Goal: Task Accomplishment & Management: Complete application form

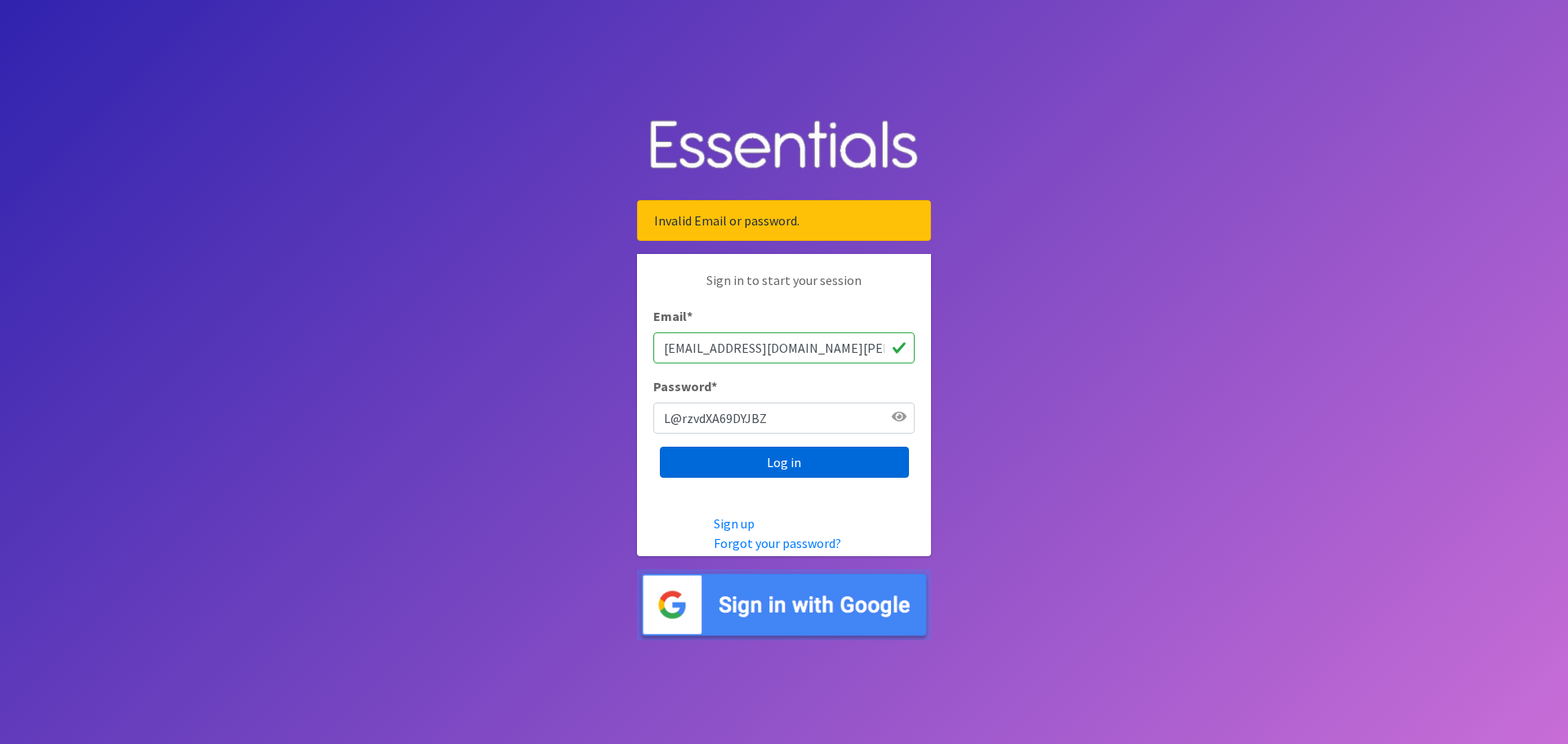
click at [801, 463] on input "Log in" at bounding box center [784, 462] width 249 height 31
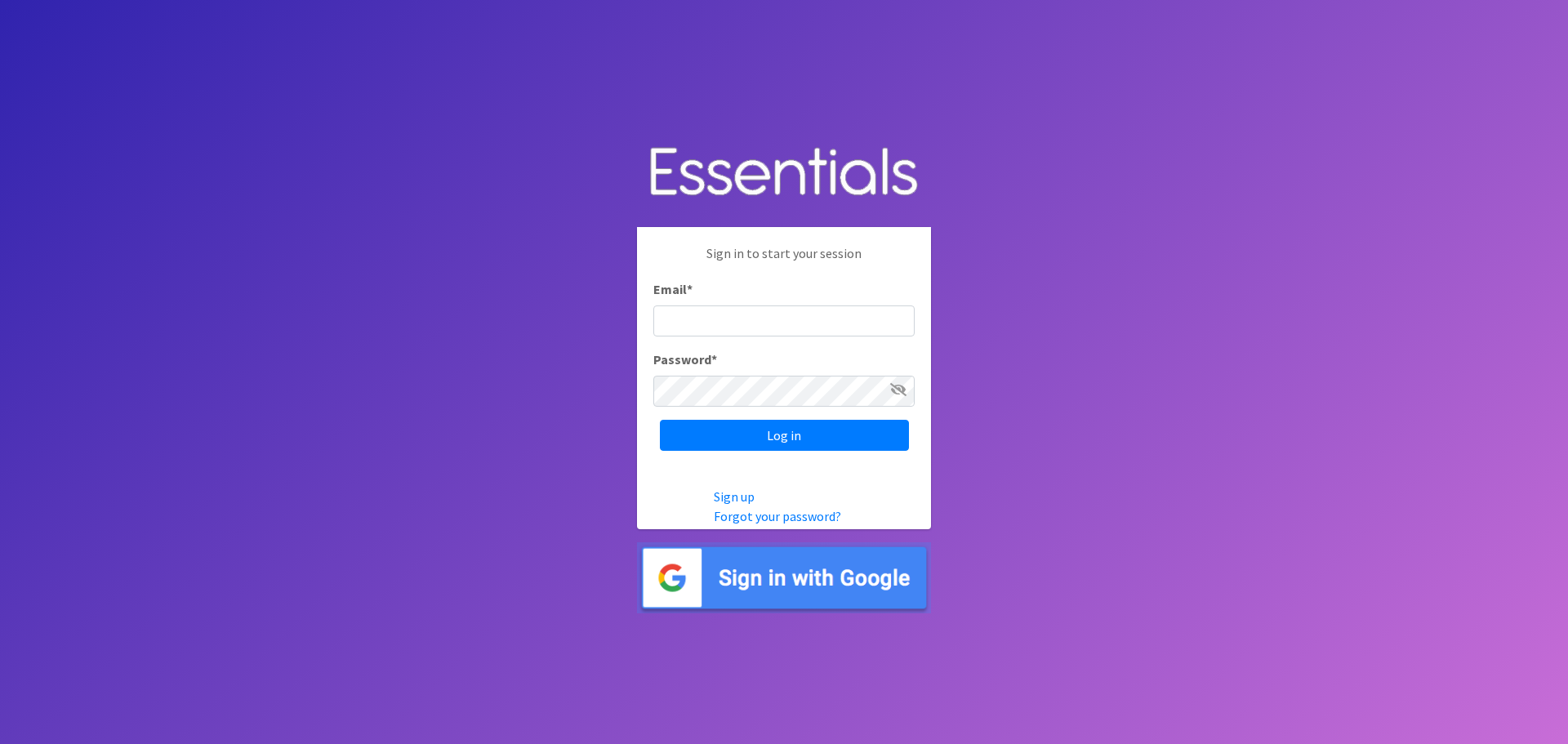
click at [748, 330] on input "Email *" at bounding box center [784, 321] width 261 height 31
click at [700, 317] on input "Email *" at bounding box center [784, 321] width 261 height 31
click at [684, 313] on input "Email *" at bounding box center [784, 321] width 261 height 31
paste input "[EMAIL_ADDRESS][DOMAIN_NAME][PERSON_NAME]"
type input "[EMAIL_ADDRESS][DOMAIN_NAME][PERSON_NAME]"
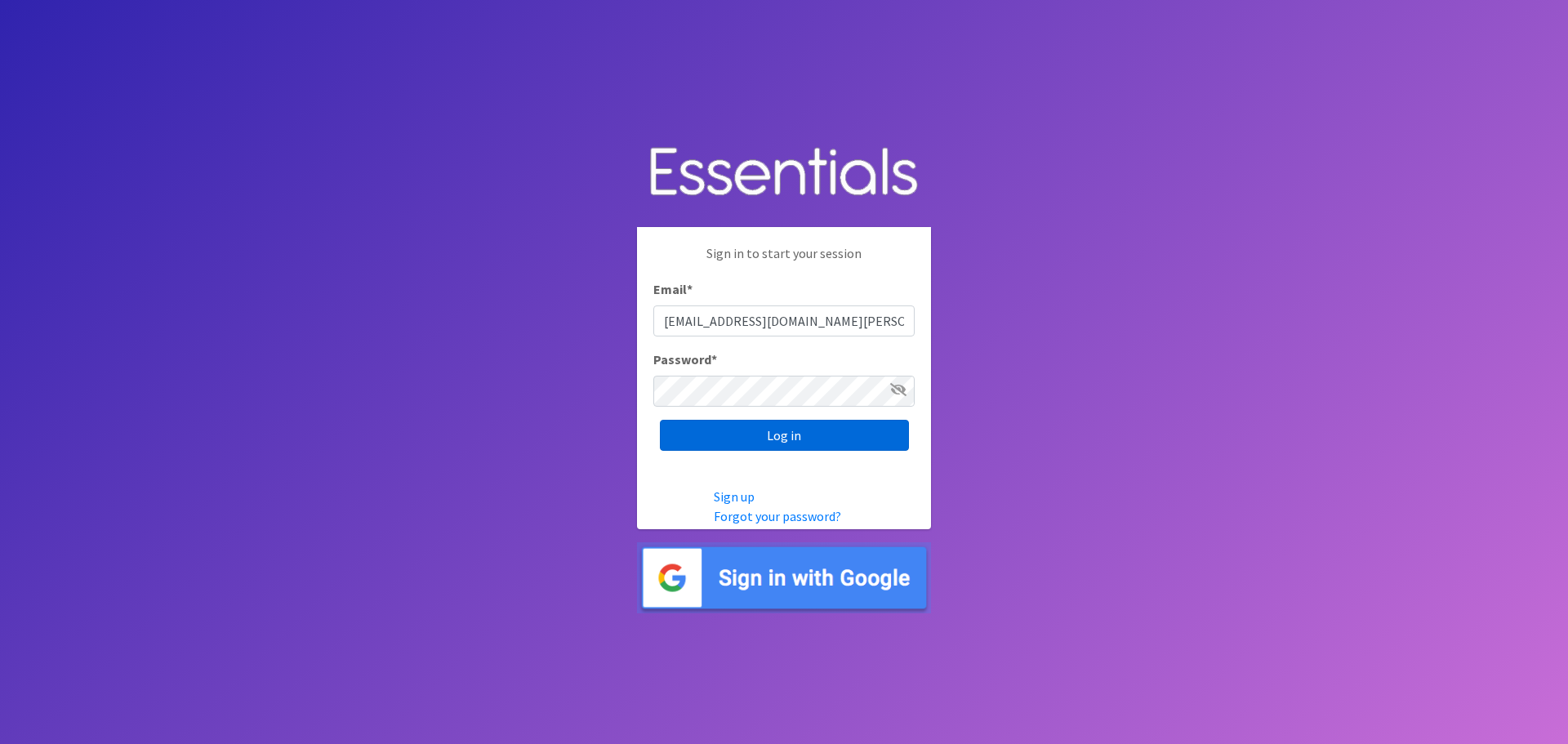
click at [804, 441] on input "Log in" at bounding box center [784, 435] width 249 height 31
click at [750, 318] on input "Email *" at bounding box center [784, 321] width 261 height 31
type input "[EMAIL_ADDRESS][DOMAIN_NAME][PERSON_NAME]"
click at [896, 392] on icon at bounding box center [898, 389] width 16 height 14
click at [777, 432] on input "Log in" at bounding box center [784, 435] width 249 height 31
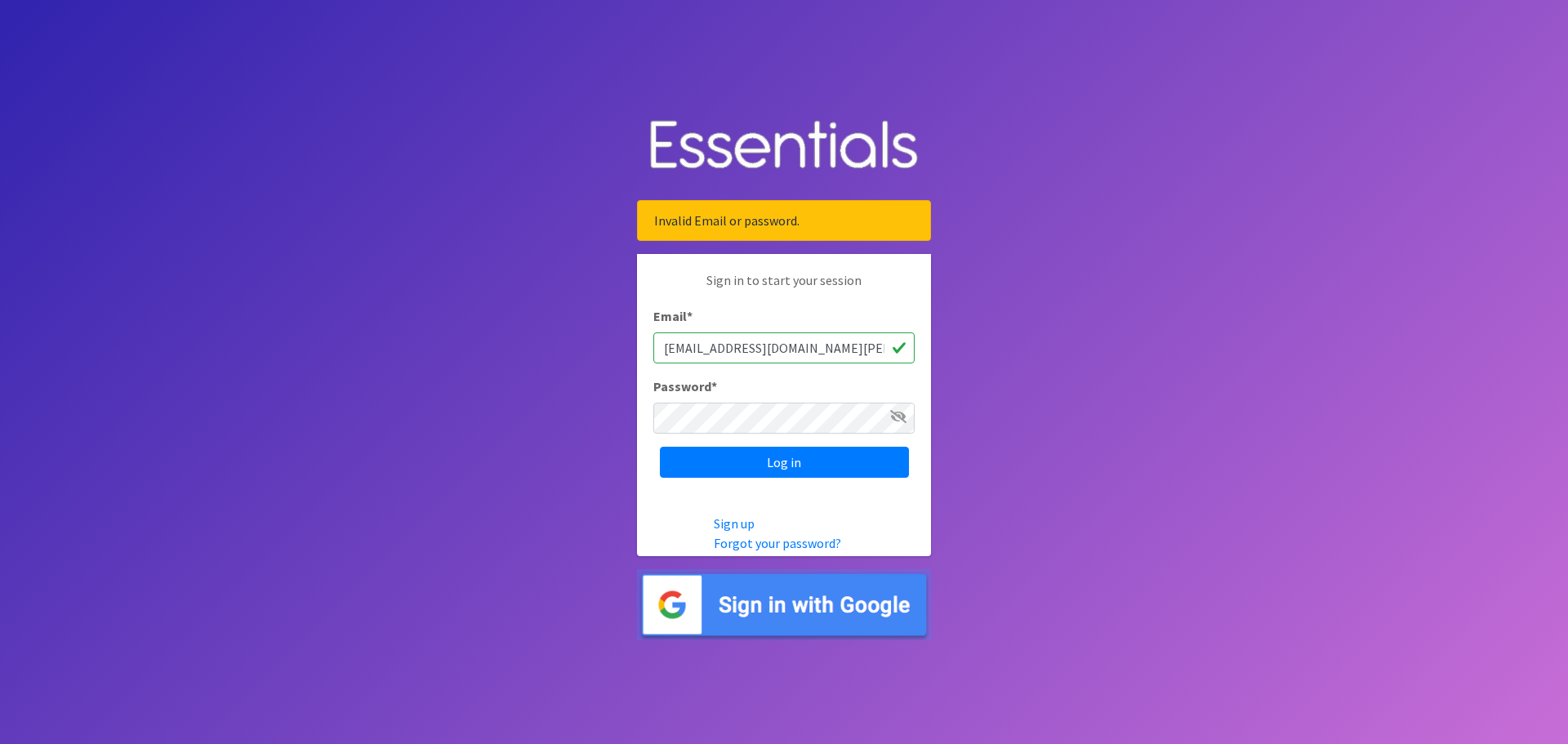
click at [890, 420] on icon at bounding box center [898, 416] width 16 height 14
click at [581, 415] on body "Invalid Email or password. Sign in to start your session Email * grants@or-nola…" at bounding box center [784, 372] width 1568 height 744
click at [770, 467] on input "Log in" at bounding box center [784, 462] width 249 height 31
drag, startPoint x: 806, startPoint y: 353, endPoint x: 370, endPoint y: 420, distance: 441.1
click at [370, 420] on body "Invalid Email or password. Sign in to start your session Email * grants@or-nola…" at bounding box center [784, 372] width 1568 height 744
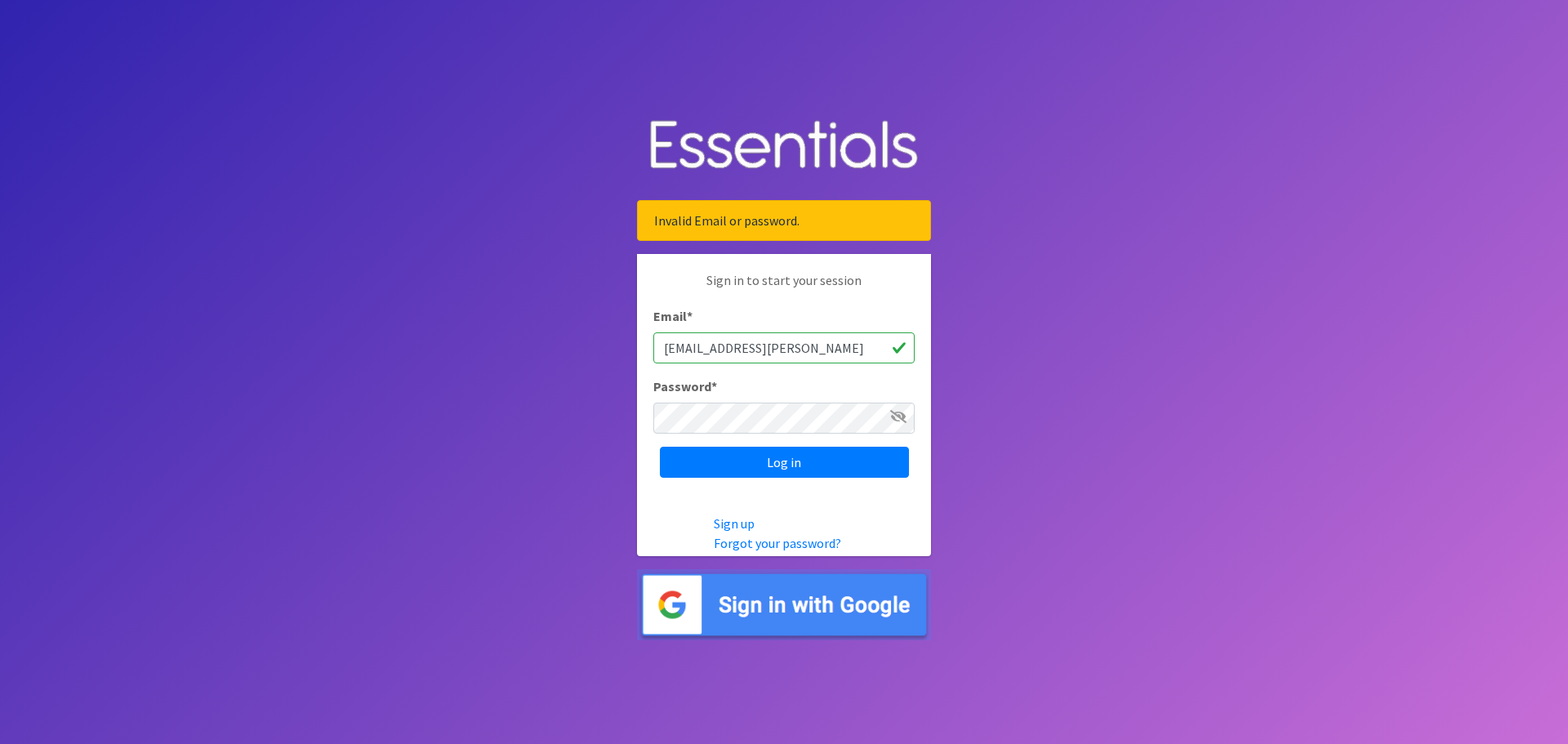
type input "[EMAIL_ADDRESS][DOMAIN_NAME][PERSON_NAME]"
click at [905, 416] on icon at bounding box center [898, 416] width 16 height 14
click at [786, 460] on input "Log in" at bounding box center [784, 462] width 249 height 31
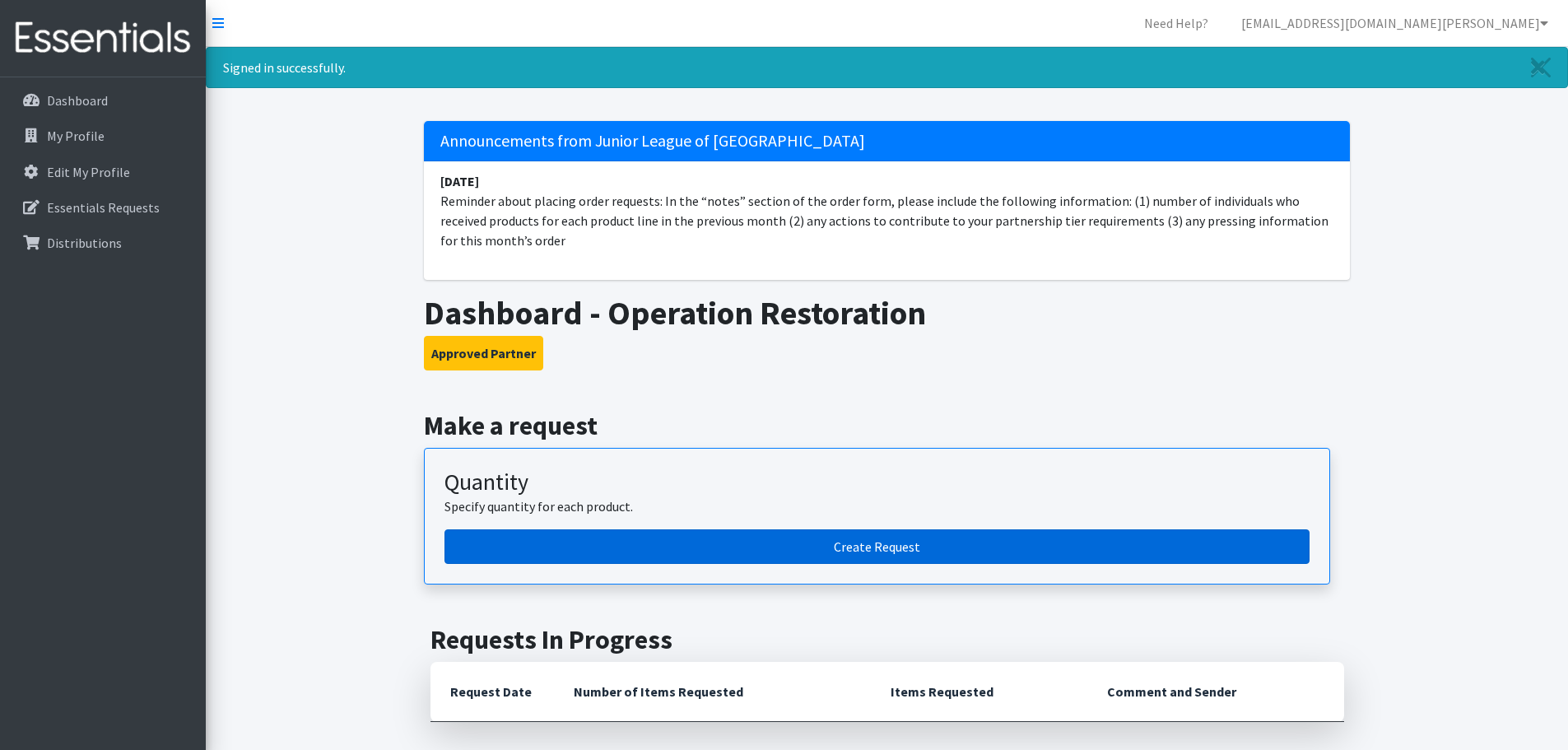
click at [865, 544] on link "Create Request" at bounding box center [877, 547] width 865 height 35
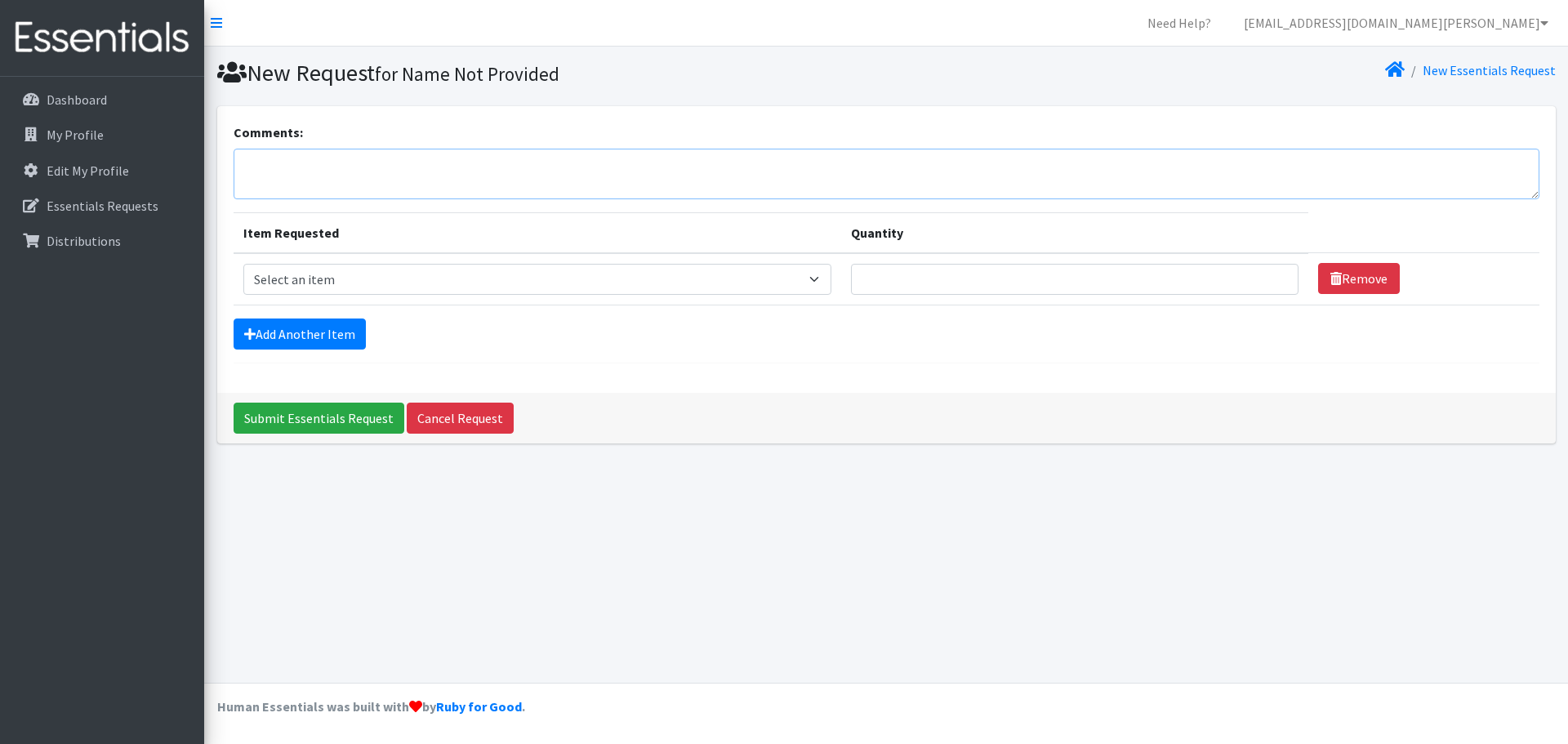
click at [270, 163] on textarea "Comments:" at bounding box center [886, 174] width 1306 height 50
type textarea "!"
type textarea "1."
click at [818, 279] on select "Select an item Diaper - 2T/3T Bundle Diapers - 3T/4T Bundle Diapers - 4T/5T Bun…" at bounding box center [538, 279] width 589 height 31
select select "14874"
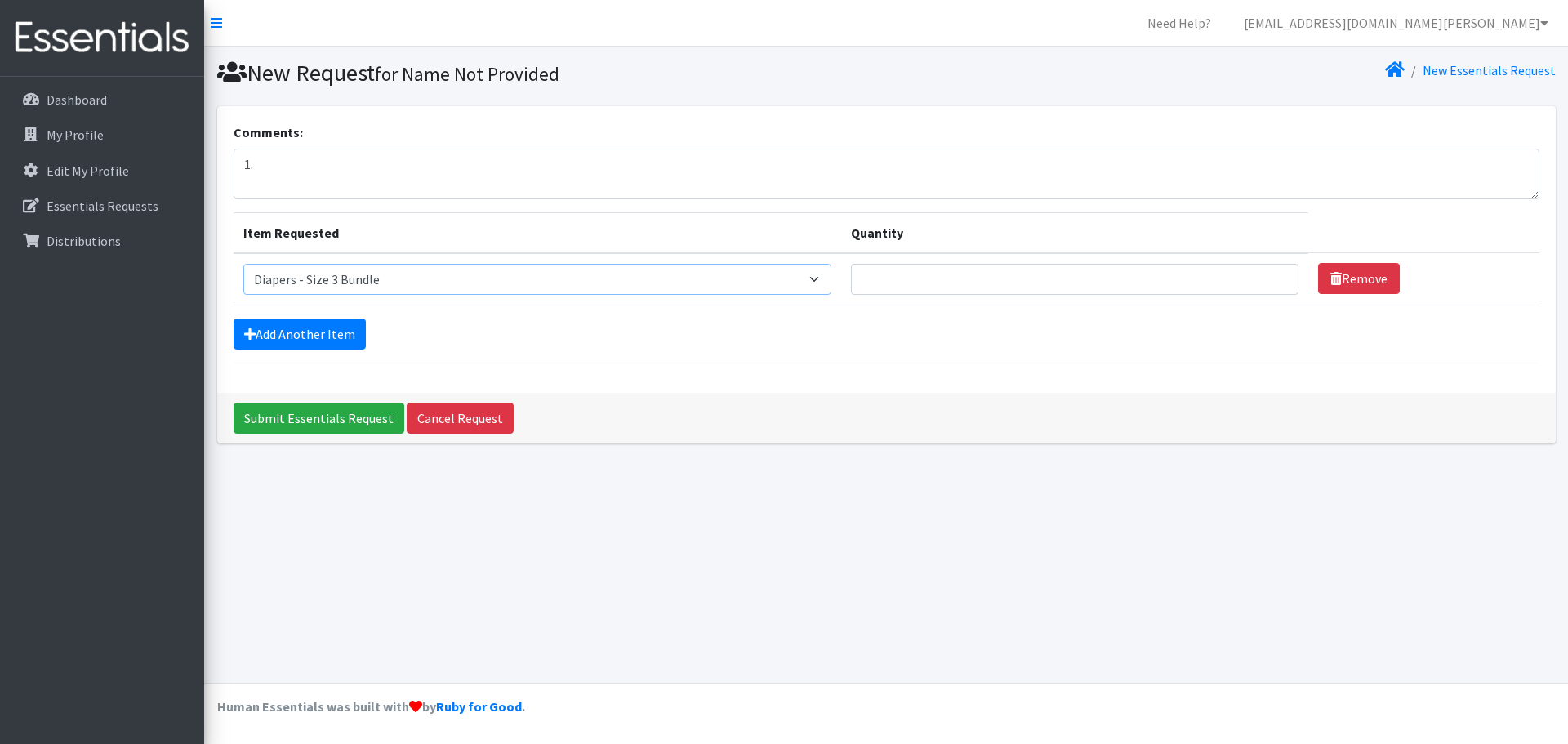
click at [243, 264] on select "Select an item Diaper - 2T/3T Bundle Diapers - 3T/4T Bundle Diapers - 4T/5T Bun…" at bounding box center [538, 279] width 589 height 31
click at [1011, 281] on input "Quantity" at bounding box center [1074, 279] width 448 height 31
type input "30"
click at [290, 162] on textarea "1." at bounding box center [886, 174] width 1306 height 50
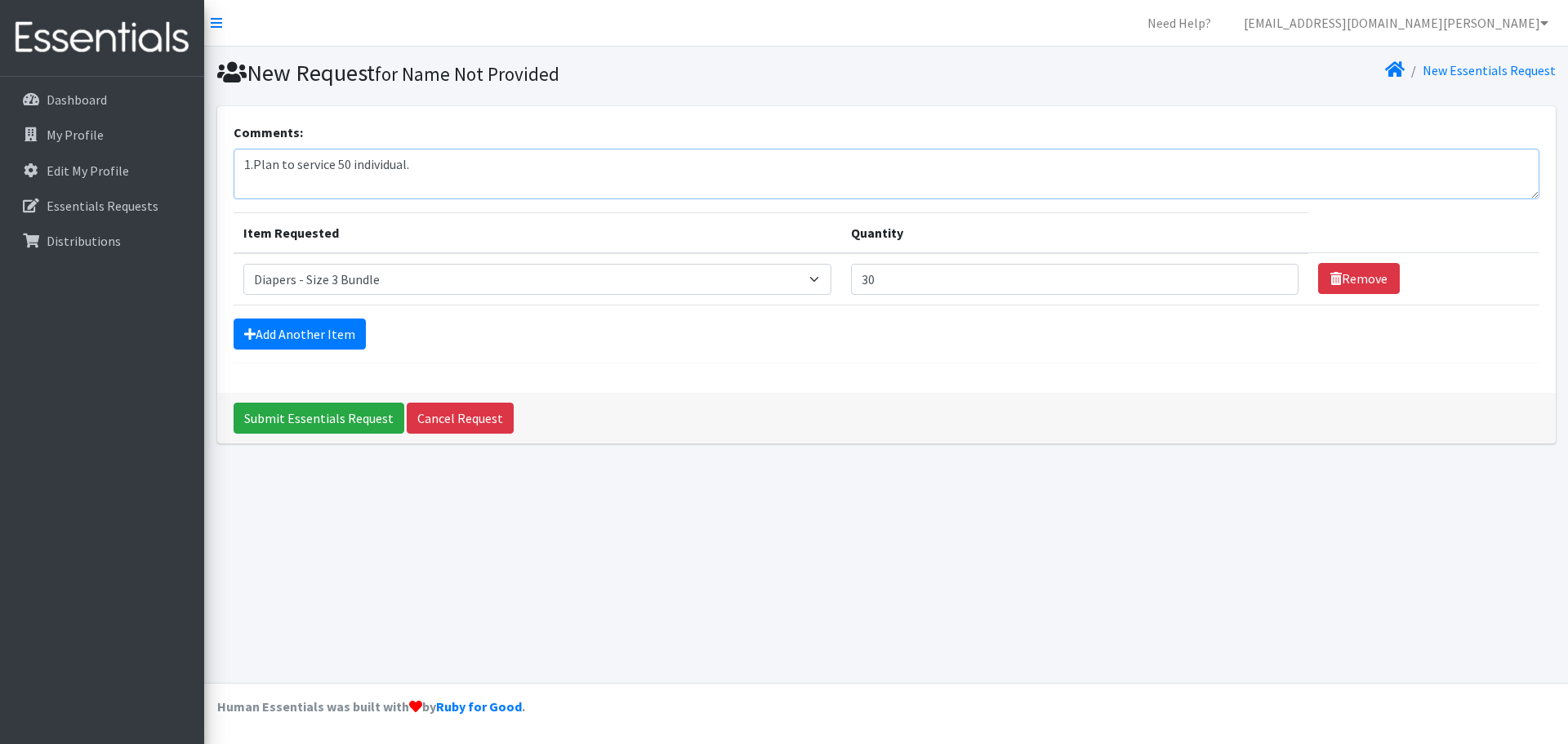
click at [251, 163] on textarea "1.Plan to service 50 individual." at bounding box center [886, 174] width 1306 height 50
click at [459, 168] on textarea "1 .Plan to service 50 individual." at bounding box center [886, 174] width 1306 height 50
drag, startPoint x: 337, startPoint y: 165, endPoint x: 298, endPoint y: 167, distance: 39.1
click at [298, 167] on textarea "1 .Plan to service 50 individual." at bounding box center [886, 174] width 1306 height 50
click at [521, 188] on textarea "1 .Plan to serve 50 individual." at bounding box center [886, 174] width 1306 height 50
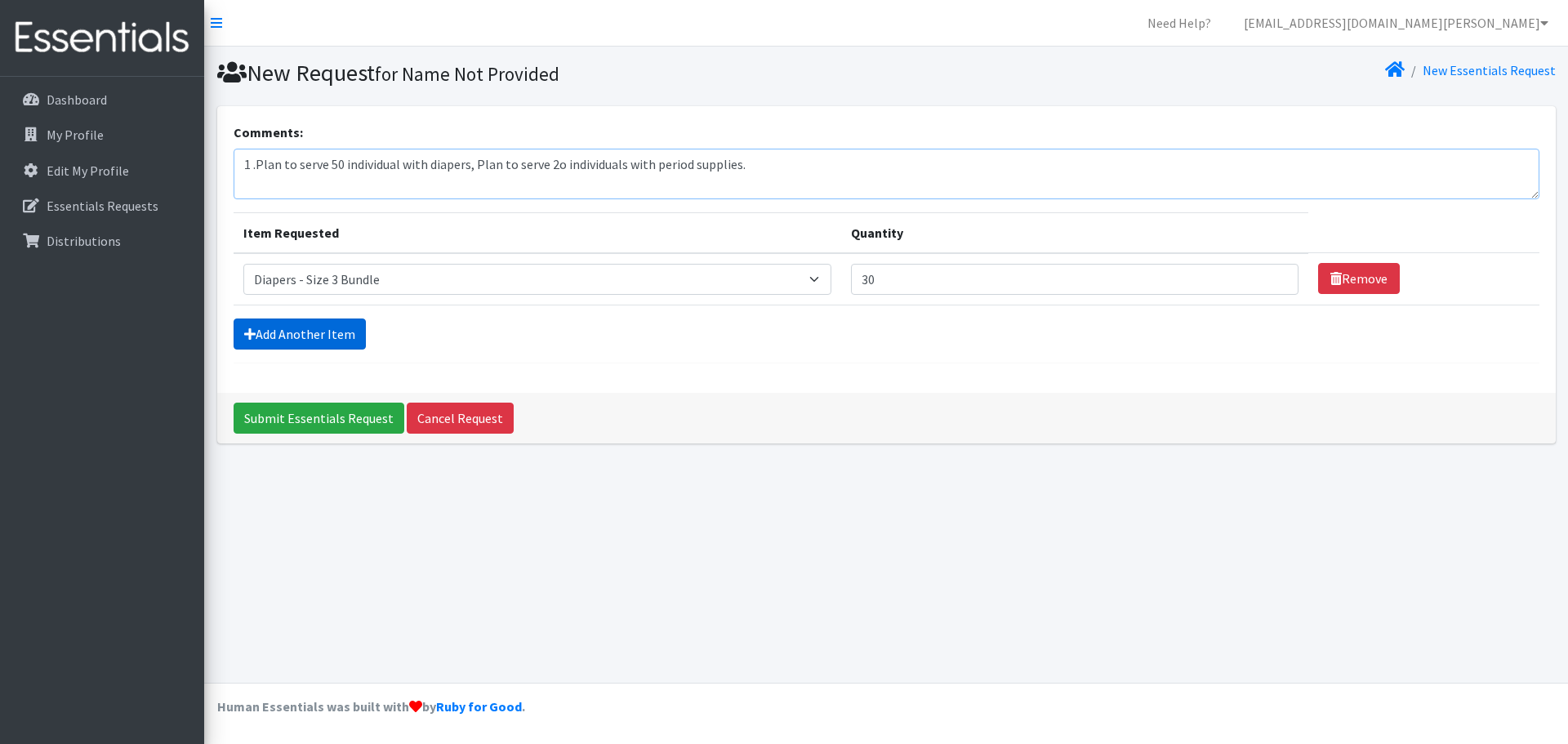
type textarea "1 .Plan to serve 50 individual with diapers, Plan to serve 2o individuals with …"
click at [305, 331] on link "Add Another Item" at bounding box center [299, 334] width 132 height 31
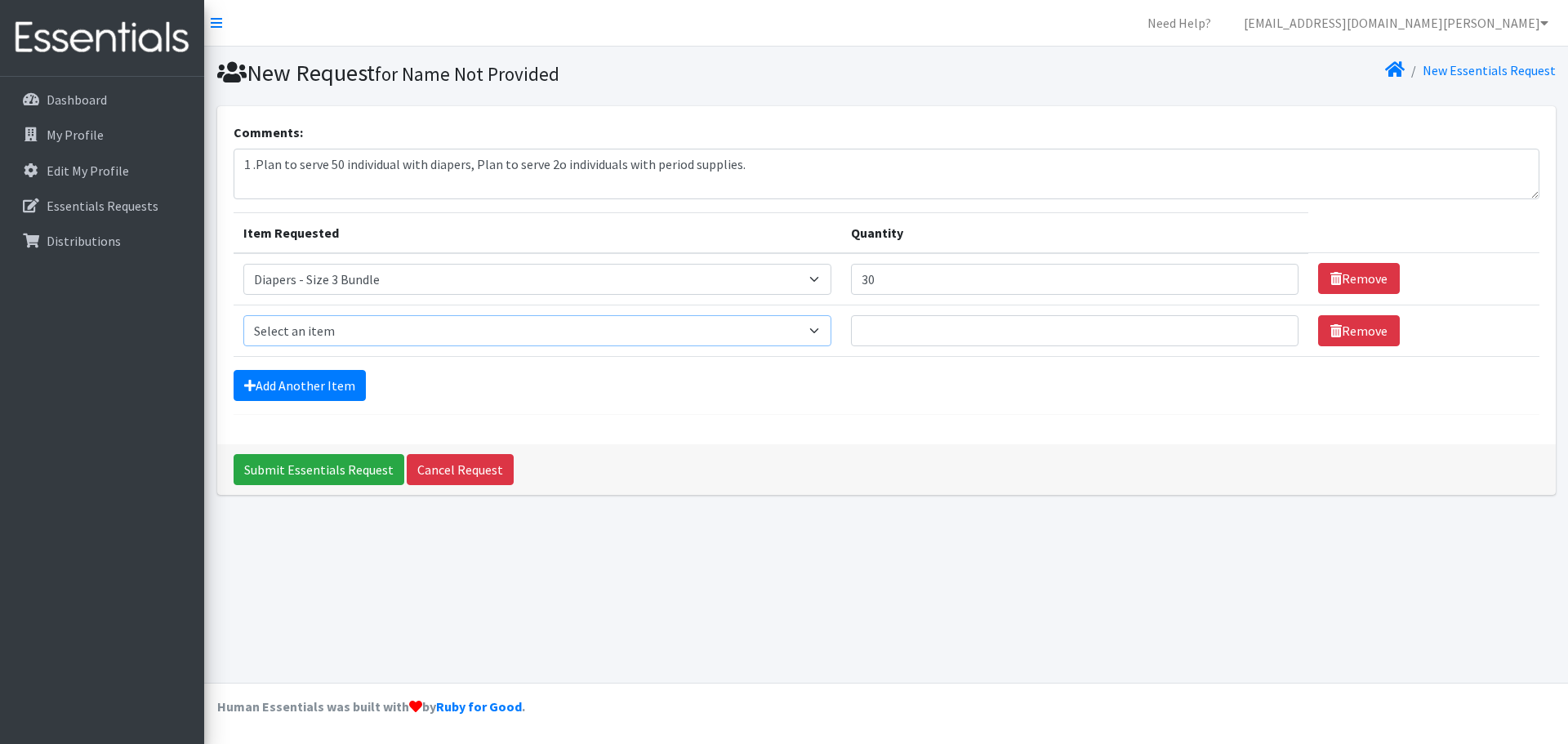
click at [830, 332] on select "Select an item Diaper - 2T/3T Bundle Diapers - 3T/4T Bundle Diapers - 4T/5T Bun…" at bounding box center [538, 331] width 589 height 31
select select "14889"
click at [243, 315] on select "Select an item Diaper - 2T/3T Bundle Diapers - 3T/4T Bundle Diapers - 4T/5T Bun…" at bounding box center [538, 331] width 589 height 31
click at [1271, 328] on input "1" at bounding box center [1074, 331] width 448 height 31
drag, startPoint x: 914, startPoint y: 331, endPoint x: 848, endPoint y: 343, distance: 67.1
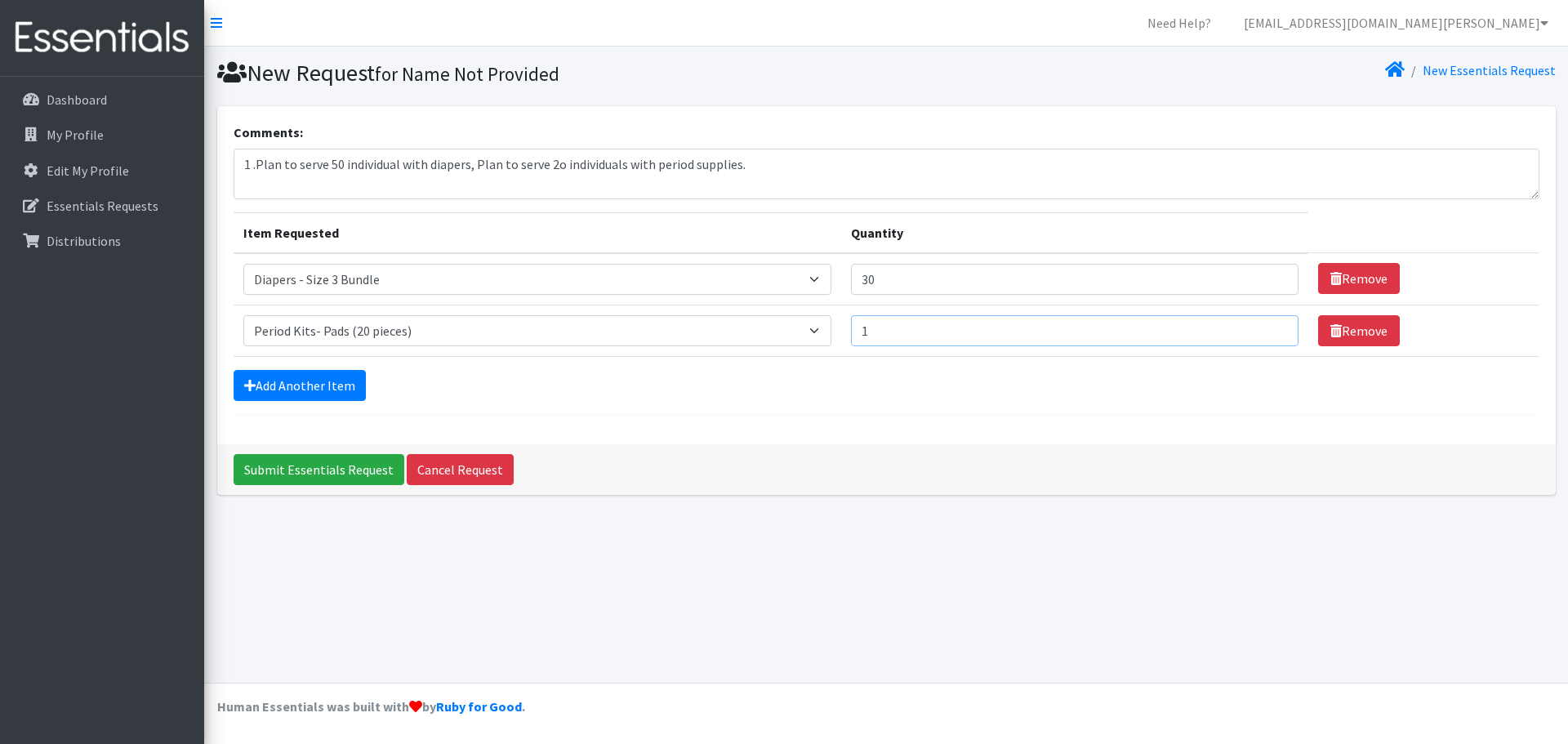
click at [830, 343] on tr "Item Requested Select an item Diaper - 2T/3T Bundle Diapers - 3T/4T Bundle Diap…" at bounding box center [886, 330] width 1306 height 51
type input "20"
click at [560, 161] on textarea "1 .Plan to serve 50 individual with diapers, Plan to serve 2o individuals with …" at bounding box center [886, 174] width 1306 height 50
click at [773, 168] on textarea "1 .Plan to serve 50 individual with diapers, Plan to serve 20 individuals with …" at bounding box center [886, 174] width 1306 height 50
type textarea "1 .Plan to serve 50 individual with diapers, Plan to serve 20 individuals with …"
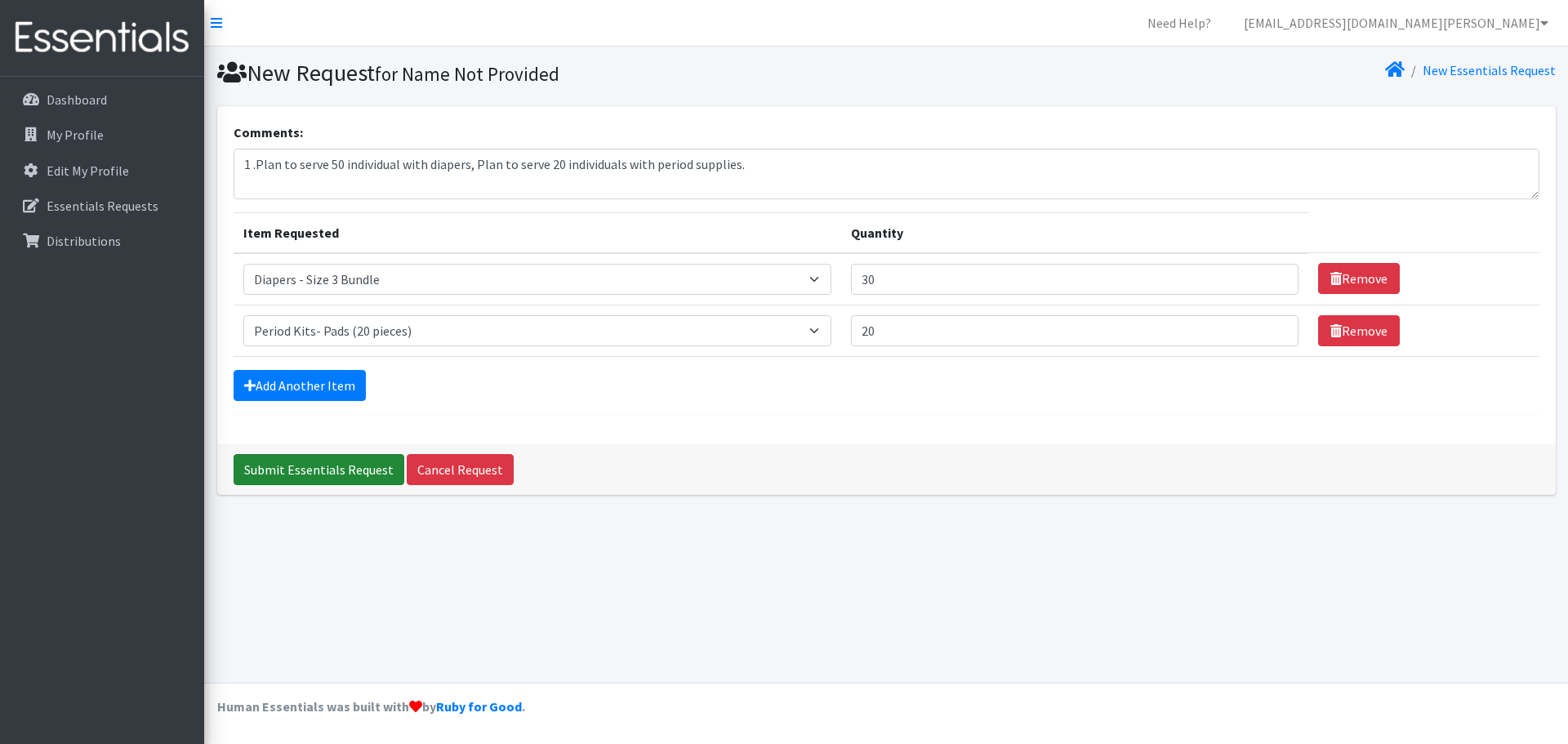
click at [354, 464] on input "Submit Essentials Request" at bounding box center [318, 469] width 170 height 31
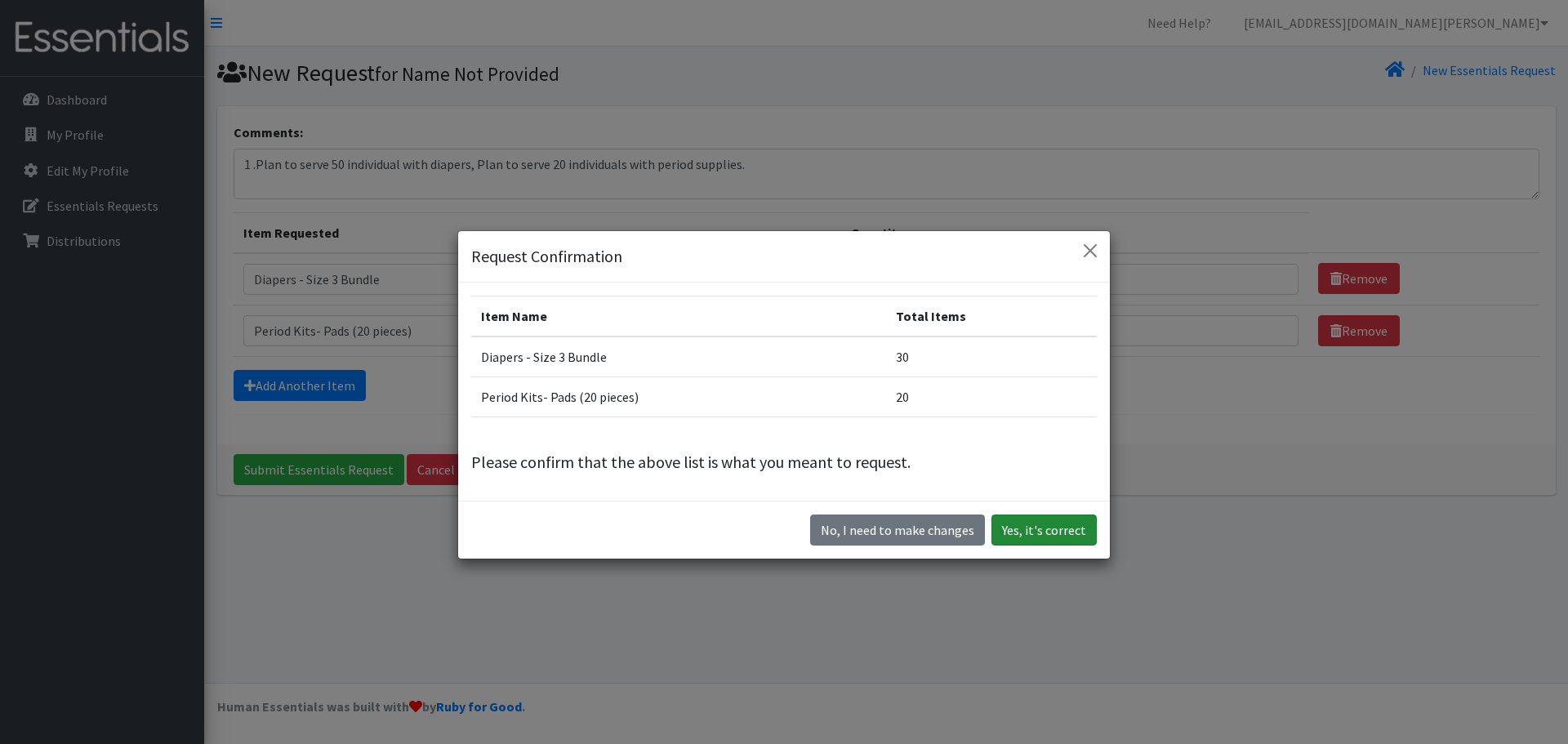
click at [1037, 526] on button "Yes, it's correct" at bounding box center [1044, 530] width 105 height 31
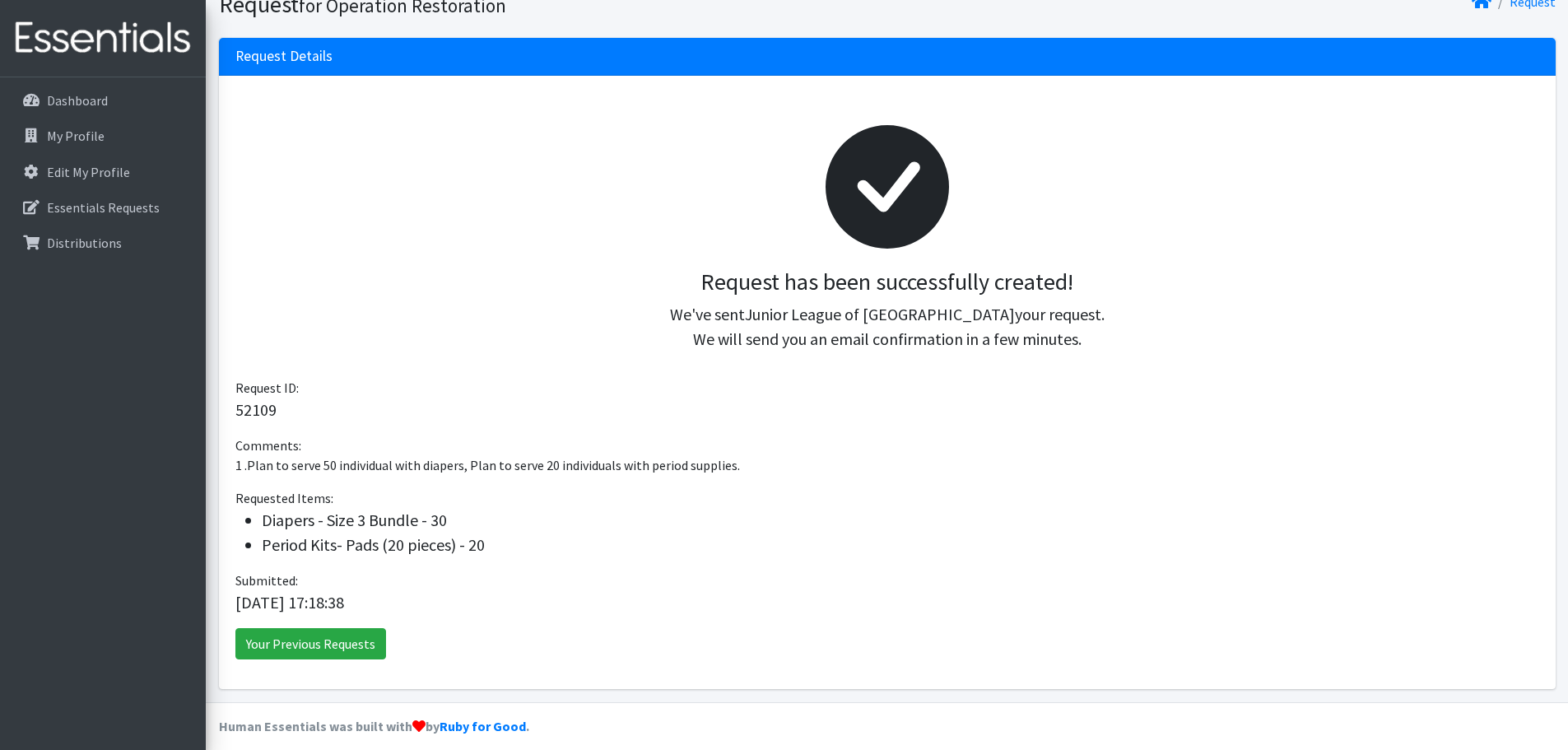
scroll to position [137, 0]
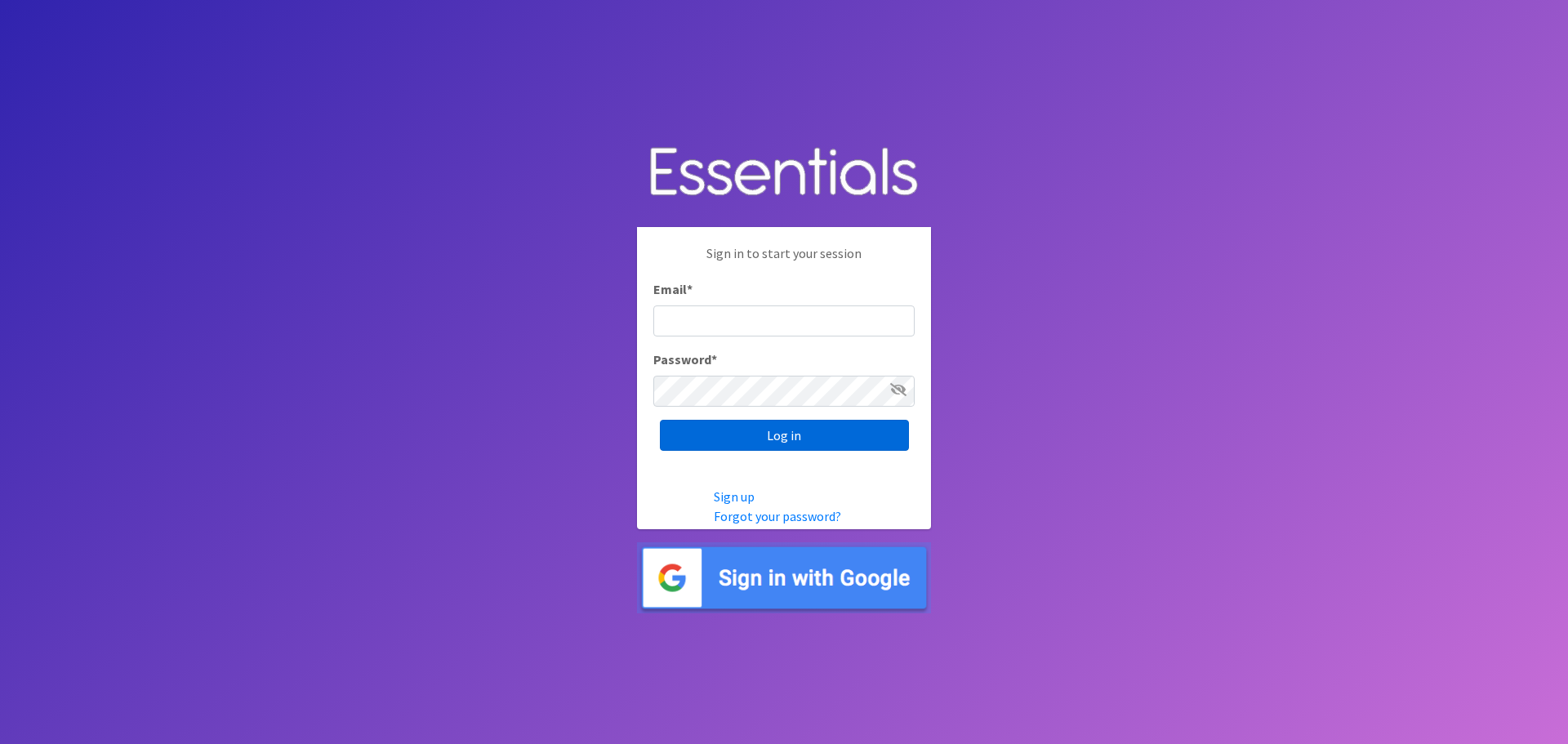
type input "[EMAIL_ADDRESS][DOMAIN_NAME][PERSON_NAME]"
click at [774, 438] on input "Log in" at bounding box center [784, 435] width 249 height 31
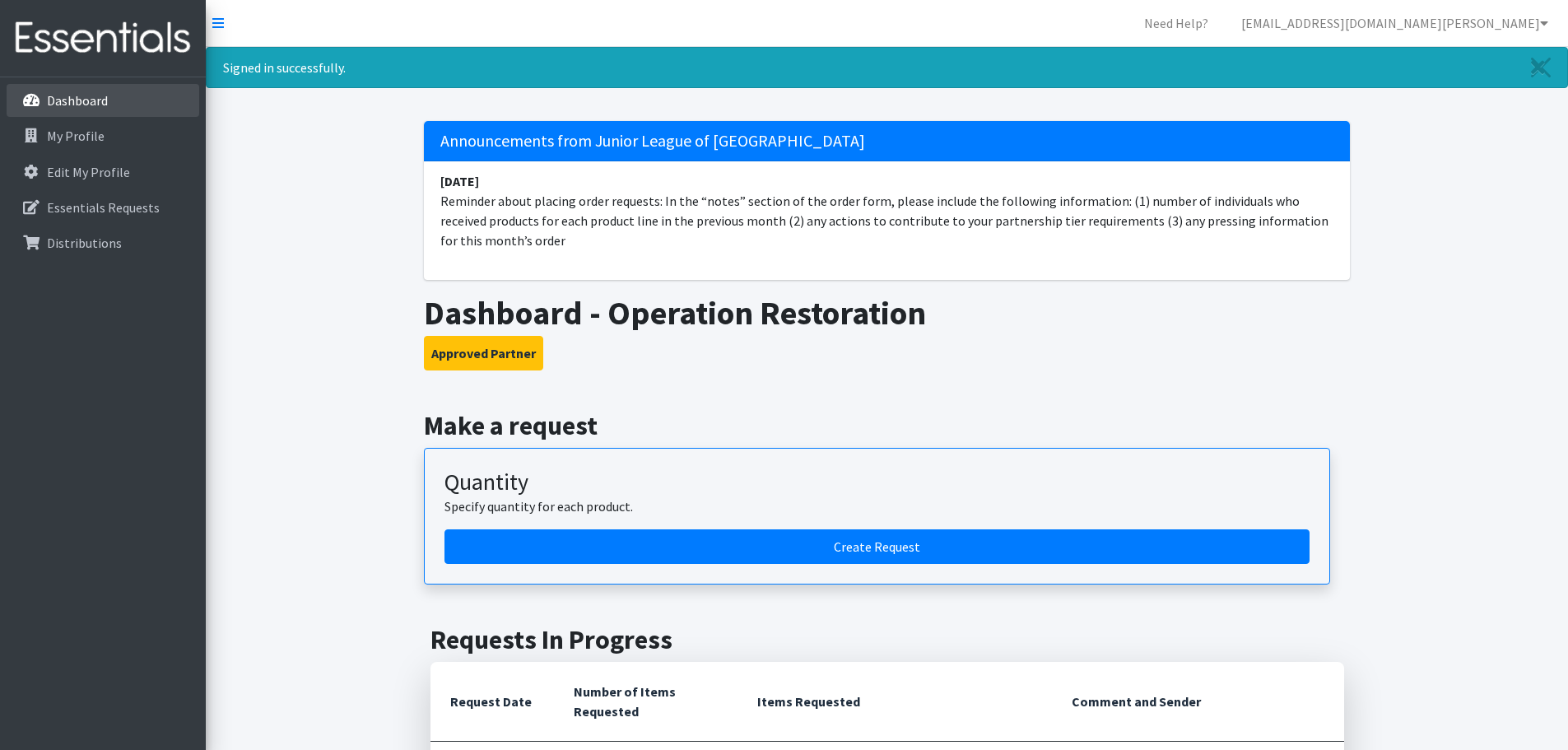
click at [57, 102] on p "Dashboard" at bounding box center [77, 101] width 61 height 16
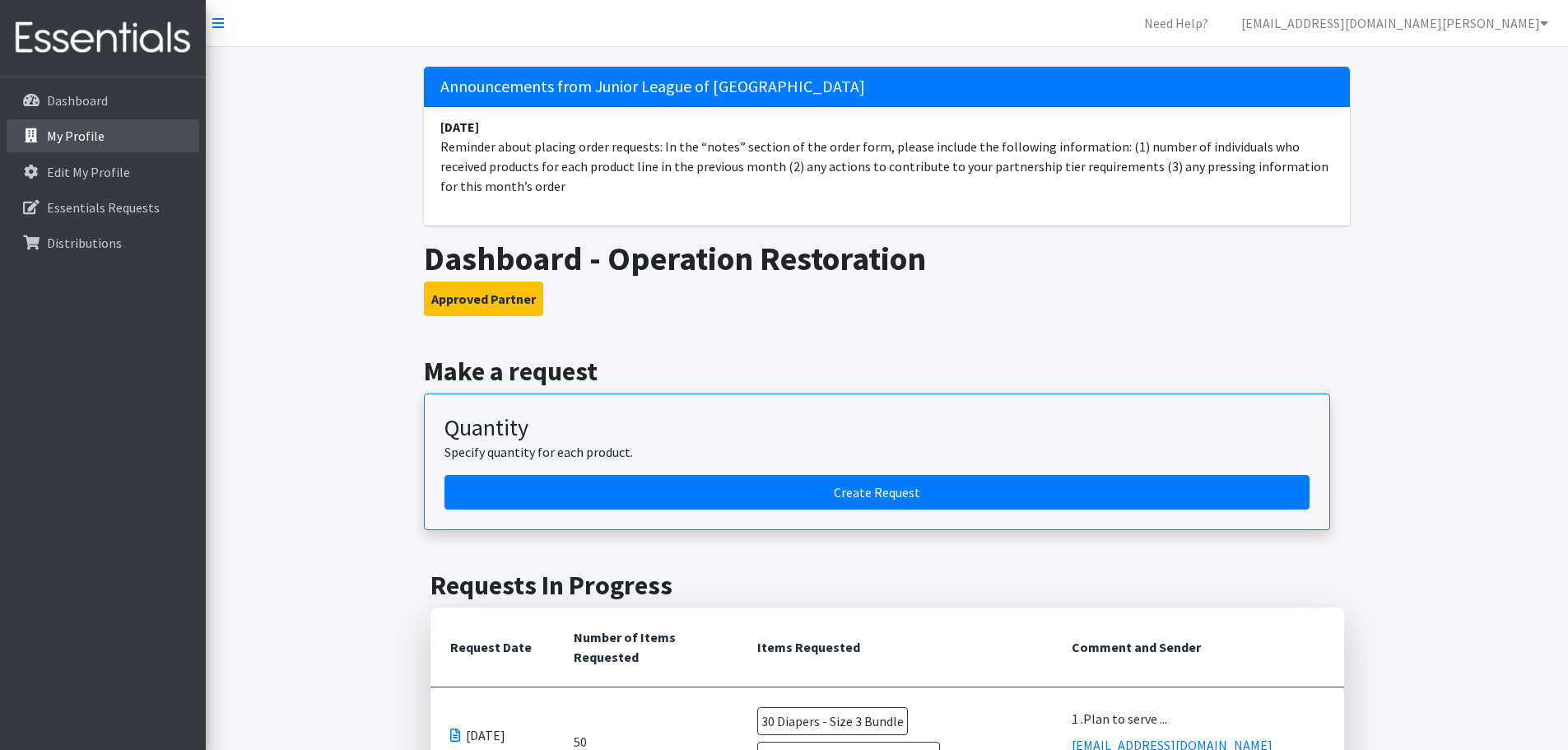
click at [64, 135] on p "My Profile" at bounding box center [75, 136] width 57 height 16
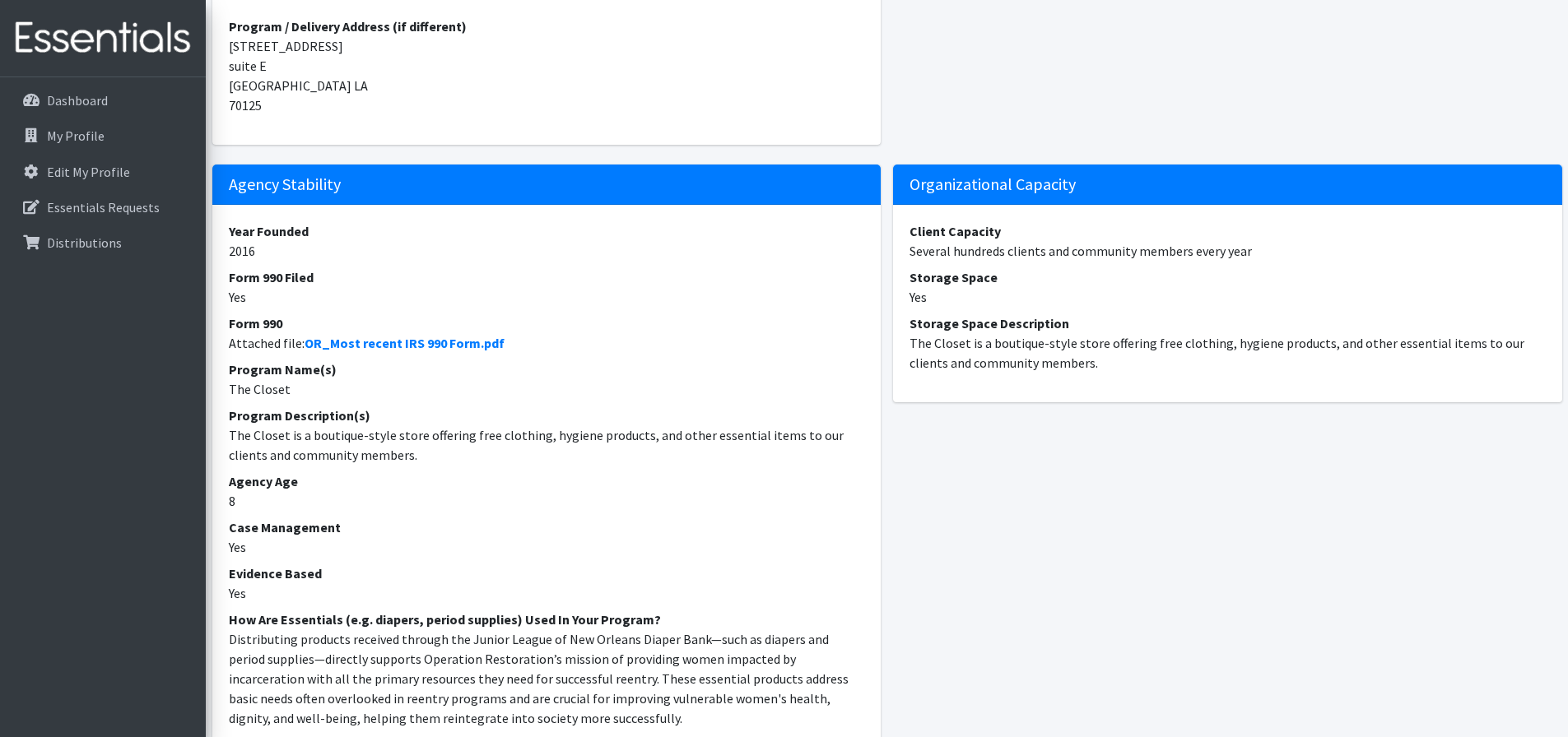
scroll to position [658, 0]
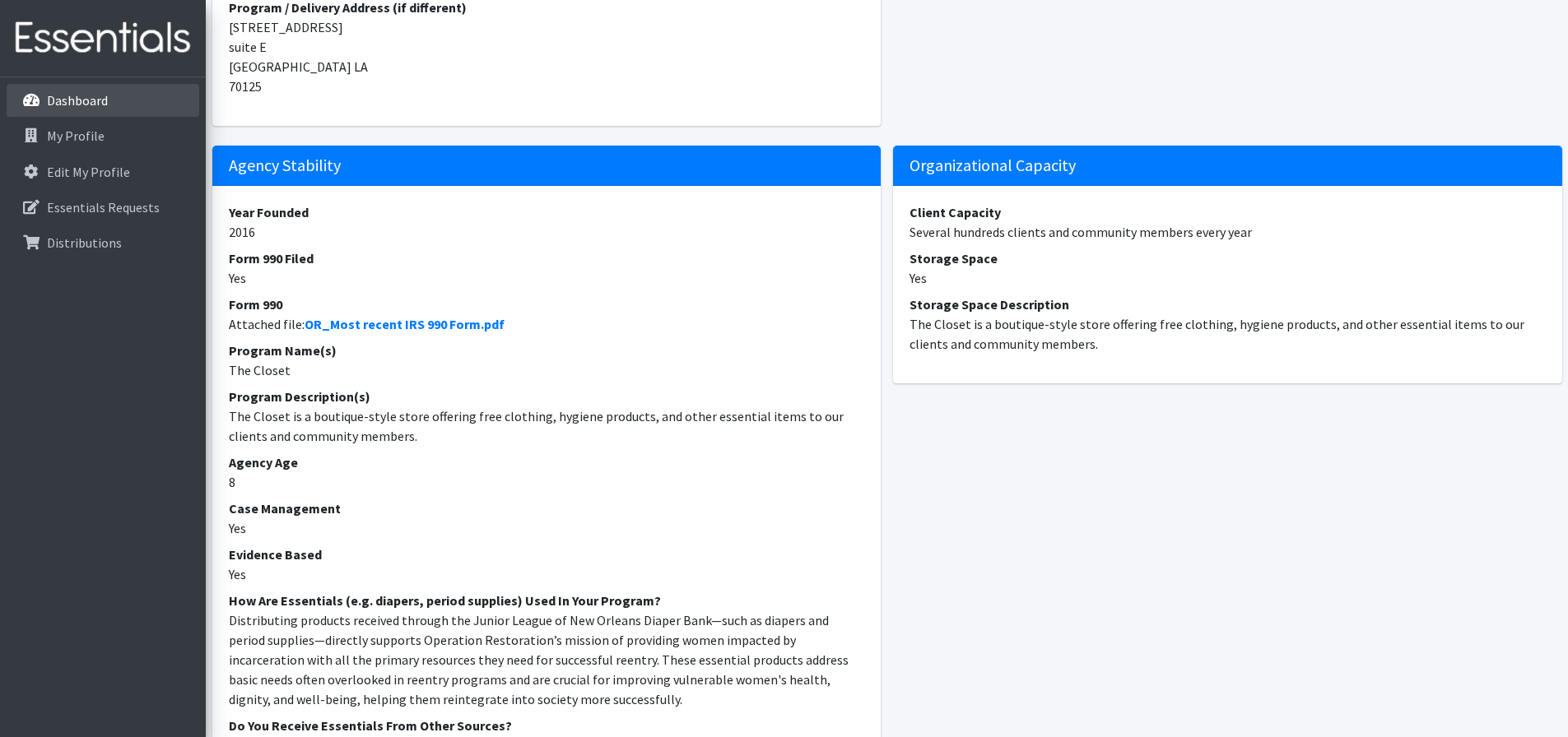
click at [44, 99] on link "Dashboard" at bounding box center [103, 100] width 192 height 33
